Goal: Check status: Check status

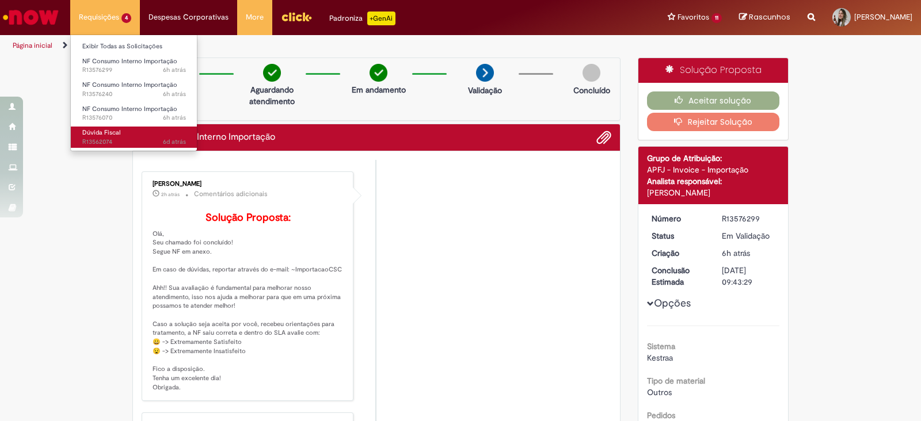
click at [109, 138] on span "6d atrás 6 dias atrás R13562074" at bounding box center [134, 142] width 104 height 9
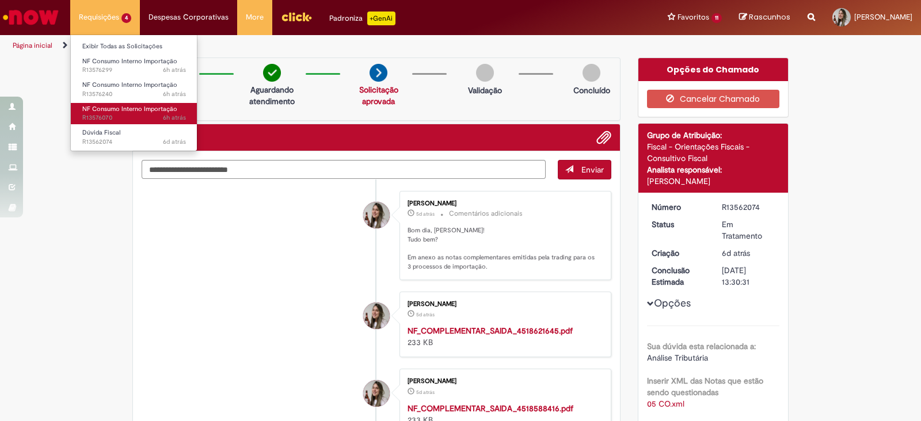
click at [128, 107] on span "NF Consumo Interno Importação" at bounding box center [129, 109] width 95 height 9
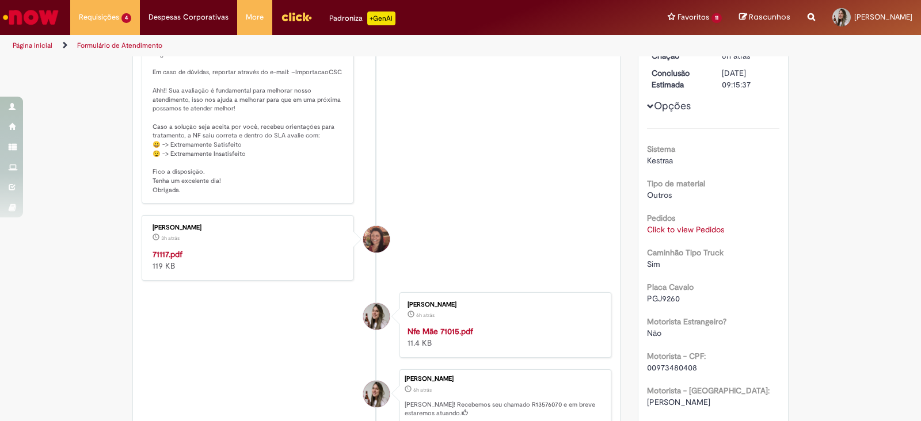
scroll to position [216, 0]
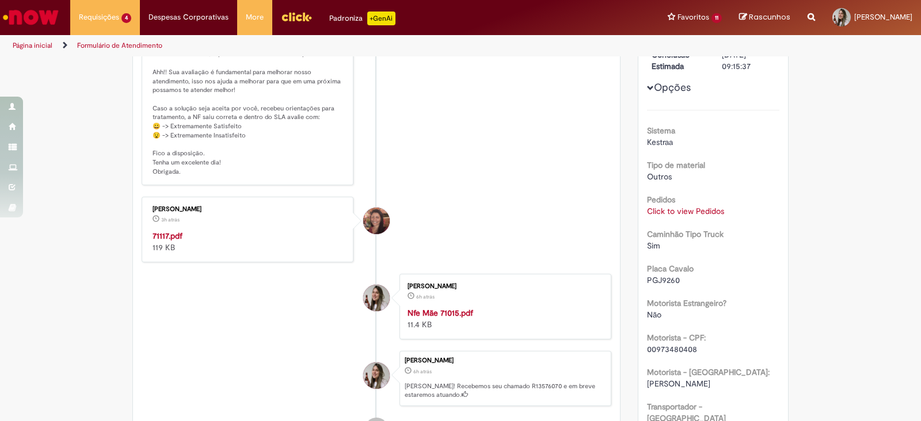
click at [165, 241] on strong "71117.pdf" at bounding box center [167, 236] width 30 height 10
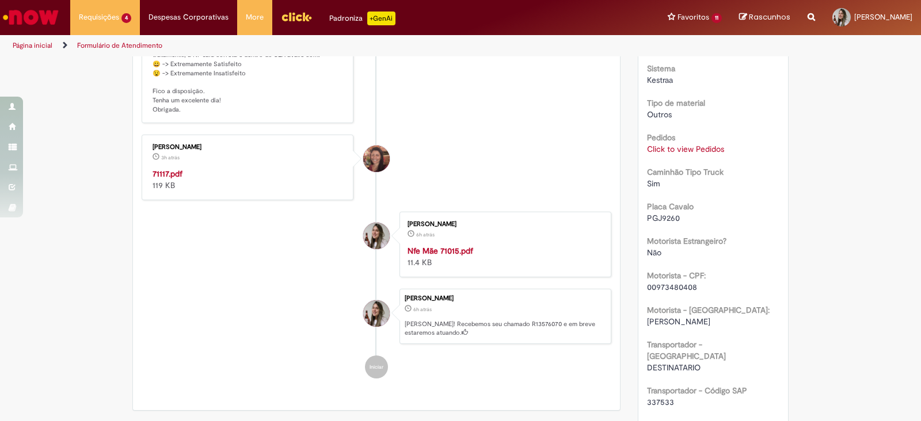
scroll to position [360, 0]
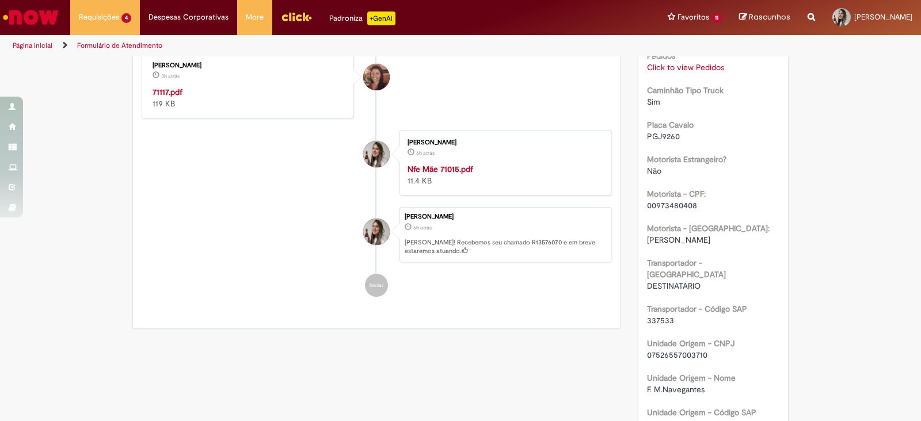
click at [672, 66] on link "Click to view Pedidos" at bounding box center [685, 67] width 77 height 10
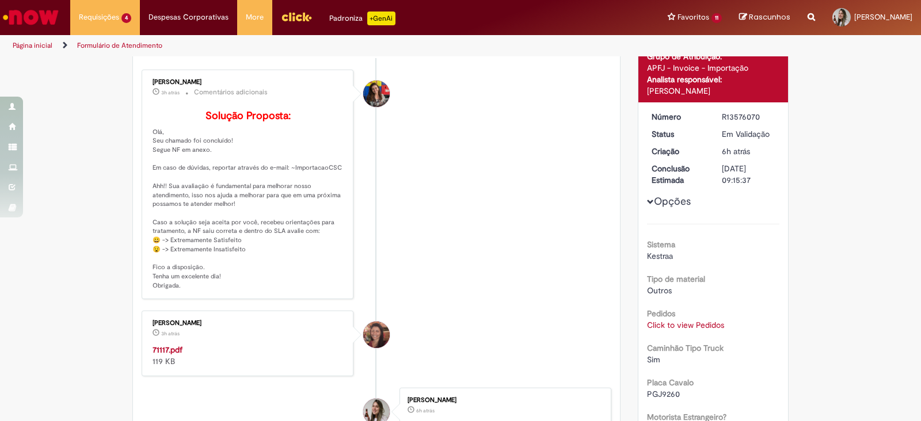
scroll to position [0, 0]
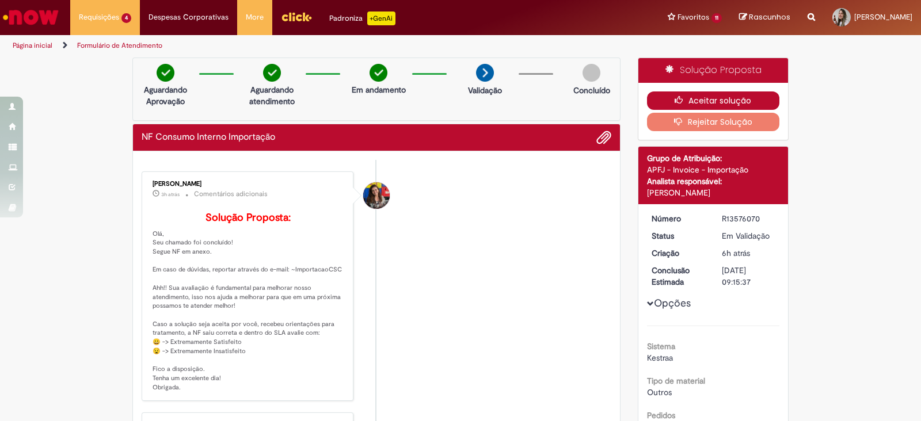
click at [737, 100] on button "Aceitar solução" at bounding box center [713, 100] width 133 height 18
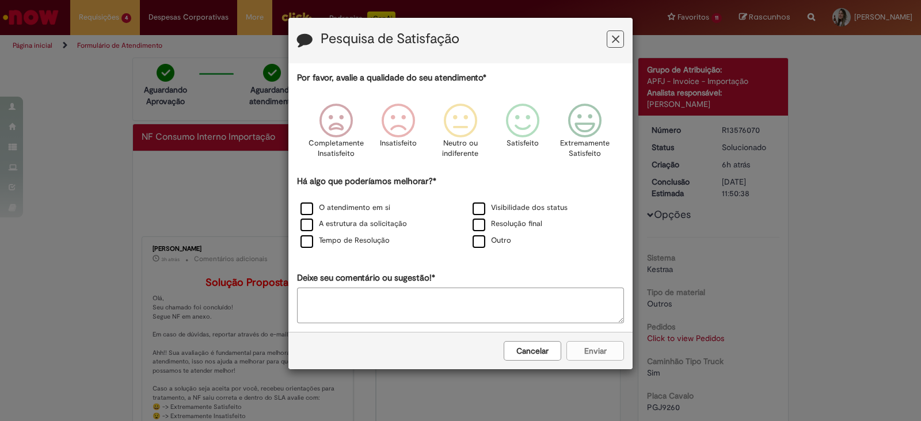
click at [613, 41] on icon "Feedback" at bounding box center [615, 39] width 7 height 12
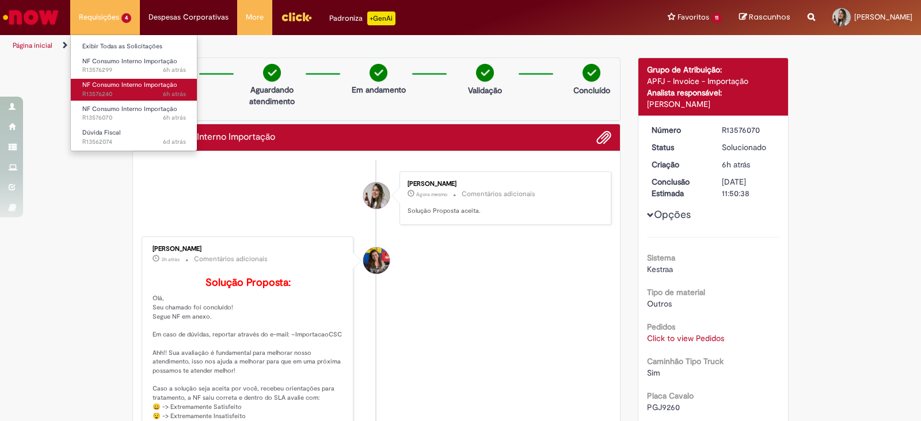
click at [123, 98] on span "6h atrás 6 horas atrás R13576240" at bounding box center [134, 94] width 104 height 9
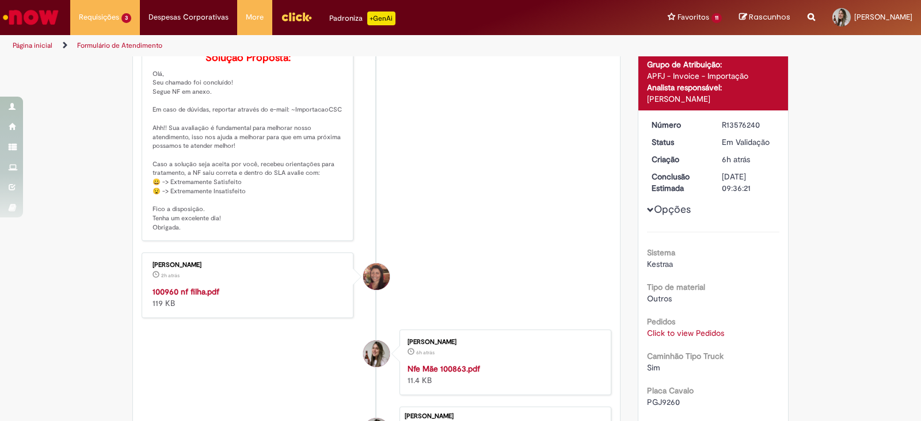
scroll to position [143, 0]
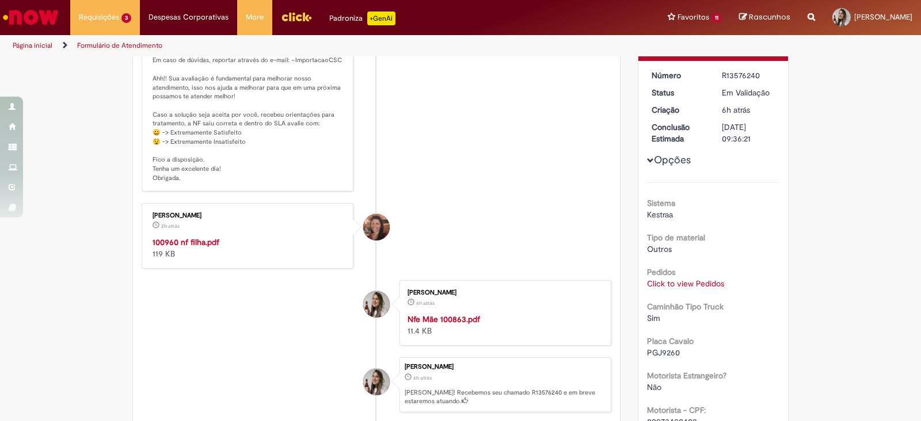
click at [195, 247] on strong "100960 nf filha.pdf" at bounding box center [185, 242] width 67 height 10
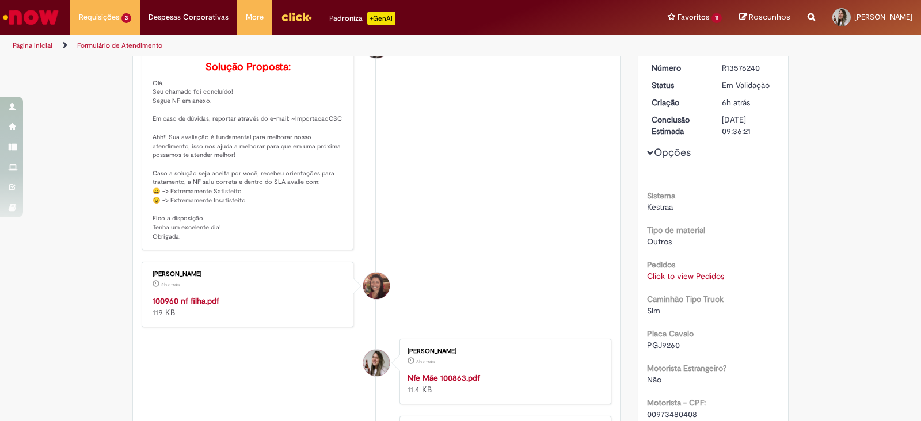
scroll to position [0, 0]
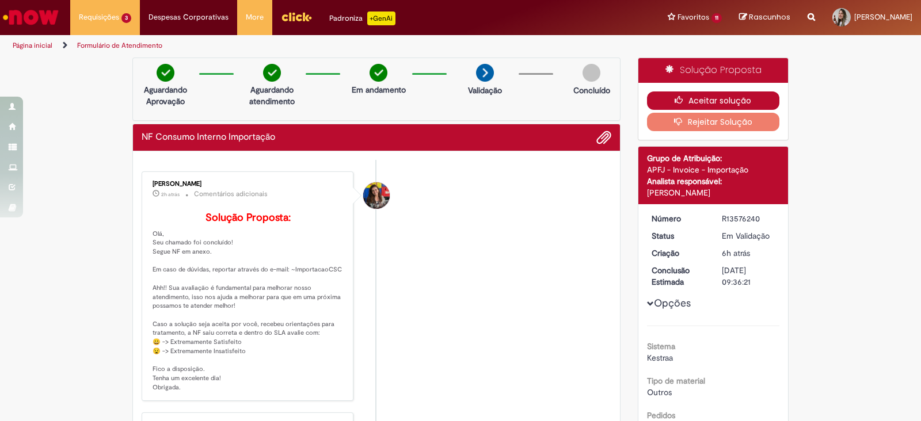
click at [678, 106] on button "Aceitar solução" at bounding box center [713, 100] width 133 height 18
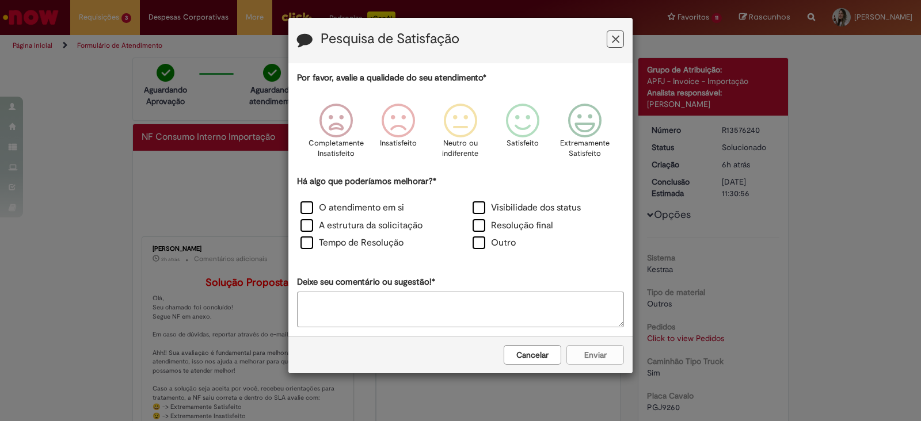
click at [617, 38] on icon "Feedback" at bounding box center [615, 39] width 7 height 12
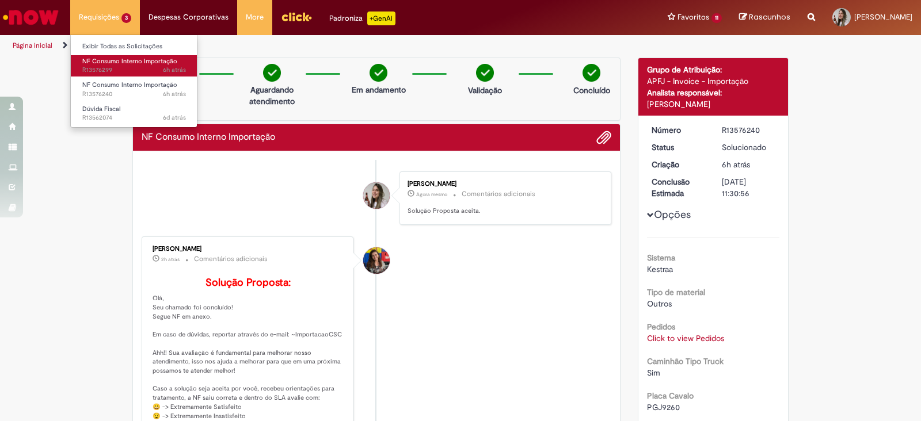
click at [129, 65] on link "NF Consumo Interno Importação 6h atrás 6 horas atrás R13576299" at bounding box center [134, 65] width 127 height 21
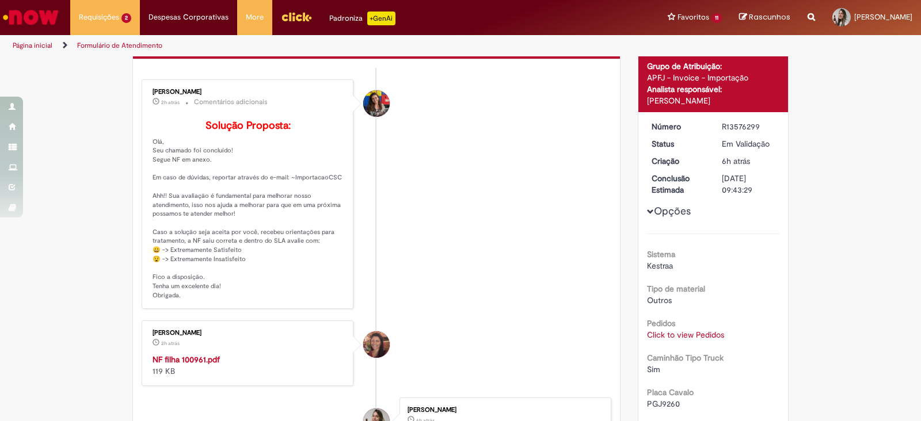
scroll to position [143, 0]
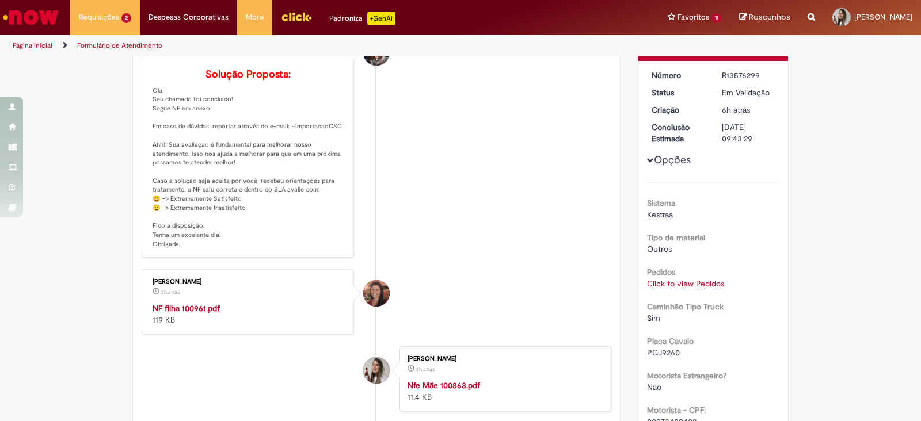
click at [193, 314] on strong "NF filha 100961.pdf" at bounding box center [185, 308] width 67 height 10
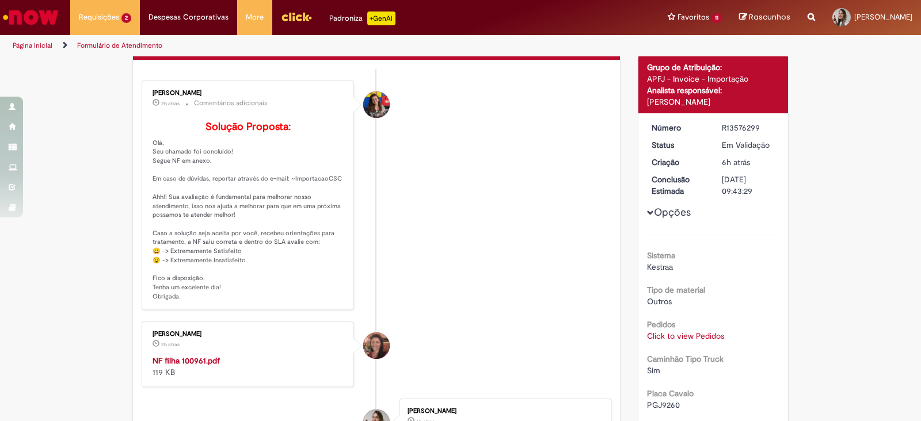
scroll to position [0, 0]
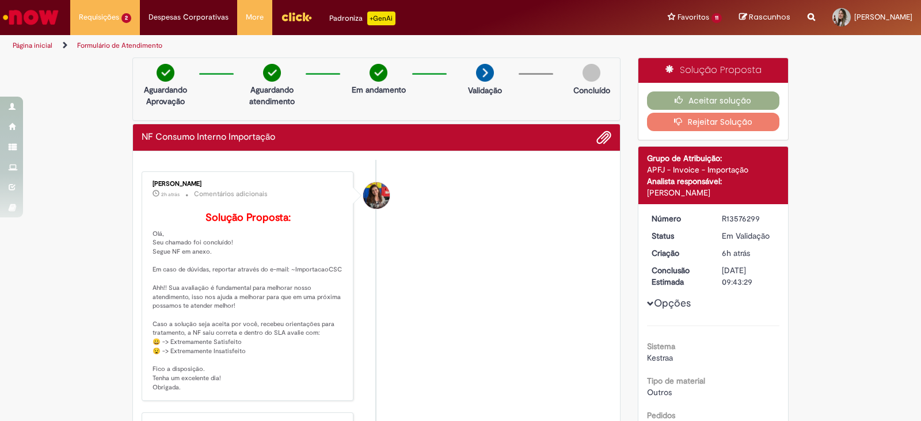
click at [602, 181] on li "[PERSON_NAME] 2h atrás 2 horas atrás Comentários adicionais Solução Proposta: O…" at bounding box center [377, 286] width 470 height 230
click at [674, 98] on icon "button" at bounding box center [681, 100] width 14 height 8
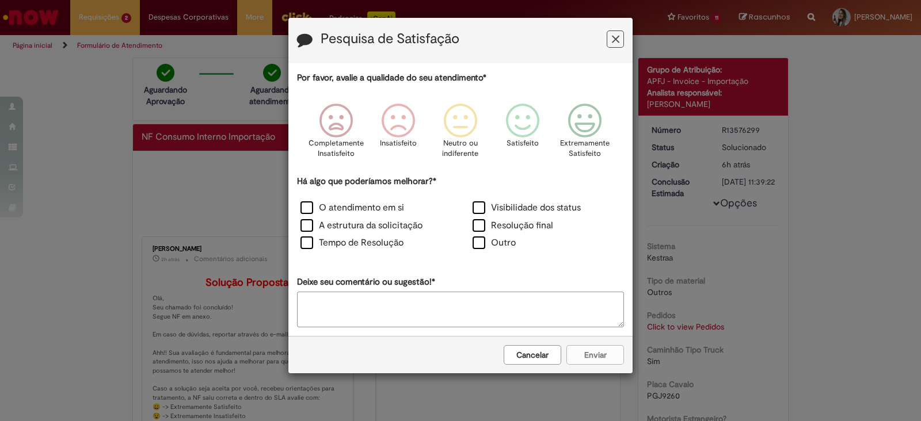
click at [616, 37] on icon "Feedback" at bounding box center [615, 39] width 7 height 12
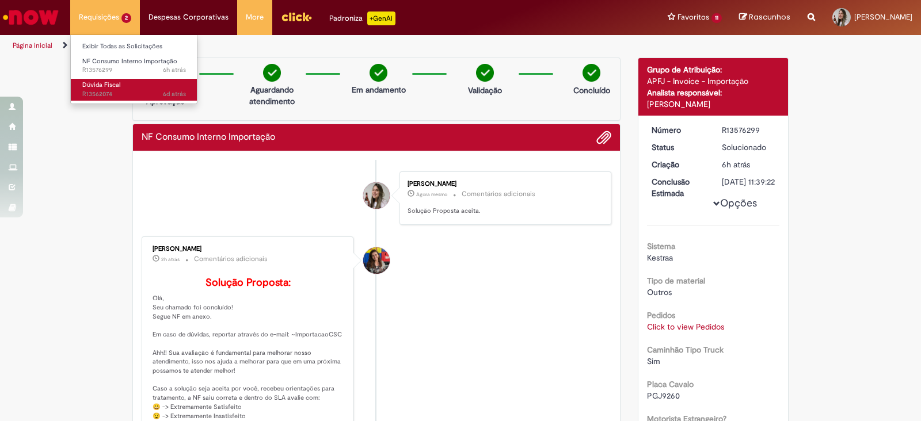
click at [118, 95] on span "6d atrás 6 dias atrás R13562074" at bounding box center [134, 94] width 104 height 9
